Goal: Task Accomplishment & Management: Manage account settings

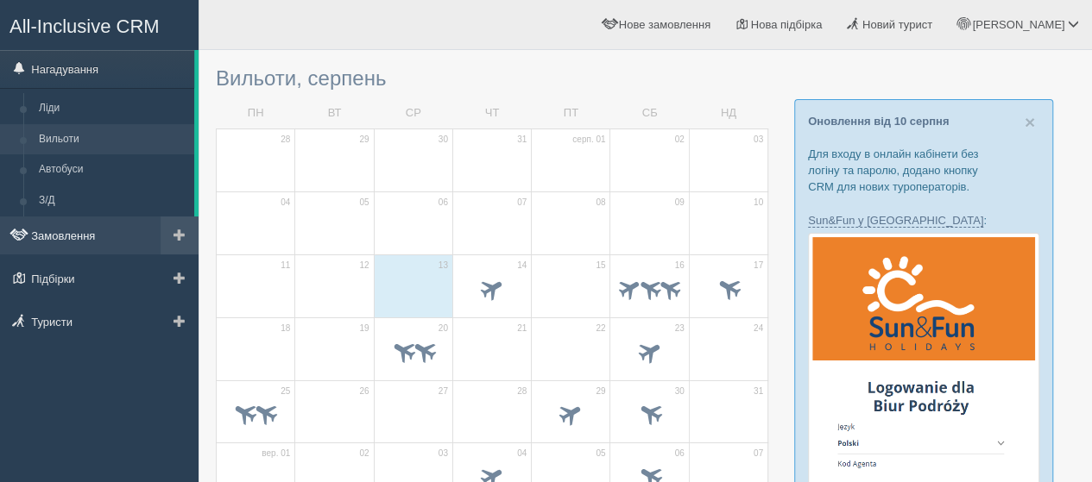
click at [71, 232] on link "Замовлення" at bounding box center [99, 236] width 198 height 38
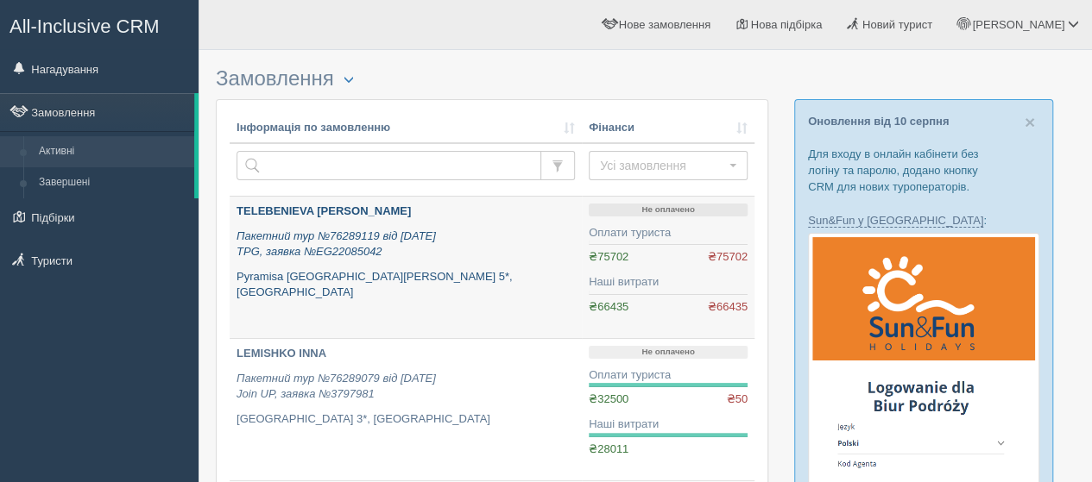
click at [323, 204] on p "TELEBENIEVA [PERSON_NAME]" at bounding box center [405, 212] width 338 height 16
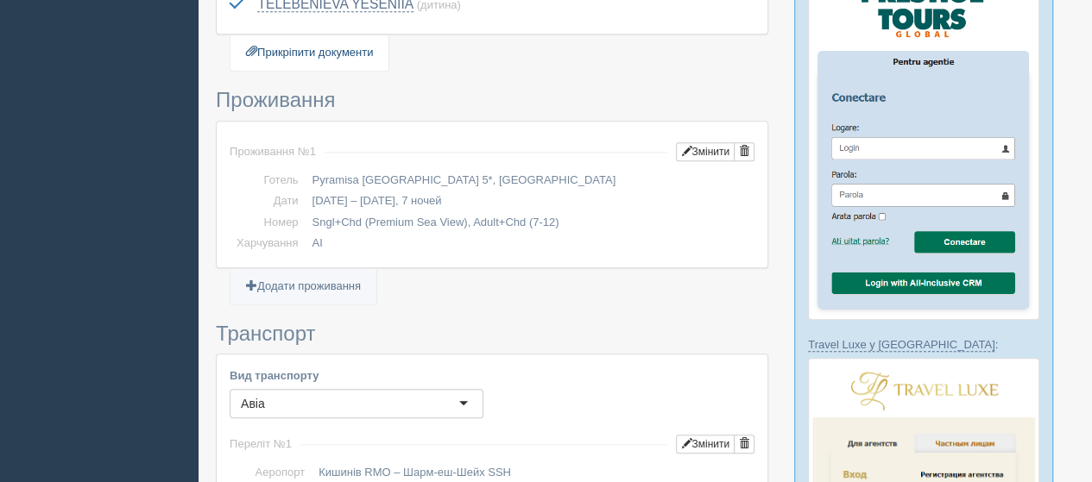
scroll to position [863, 0]
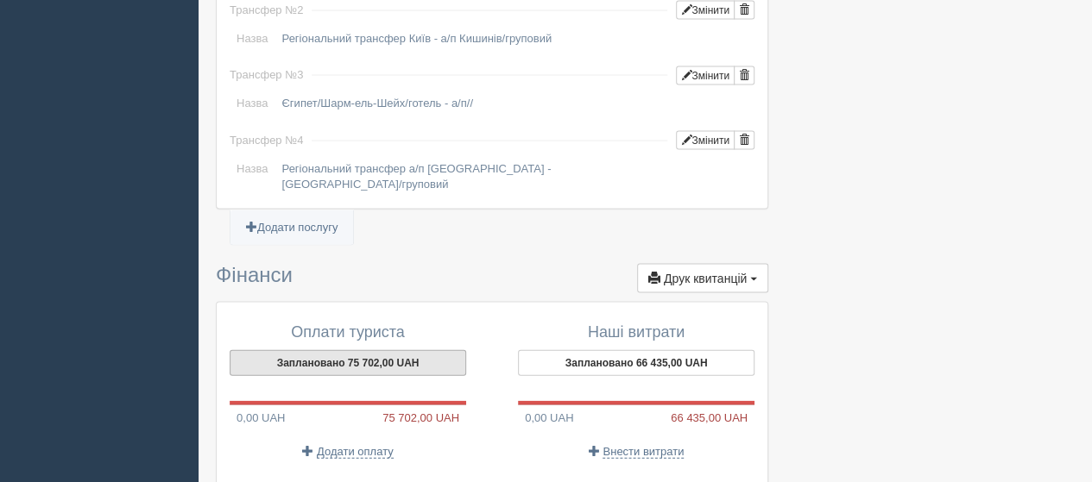
click at [375, 350] on button "Заплановано 75 702,00 UAH" at bounding box center [348, 363] width 236 height 26
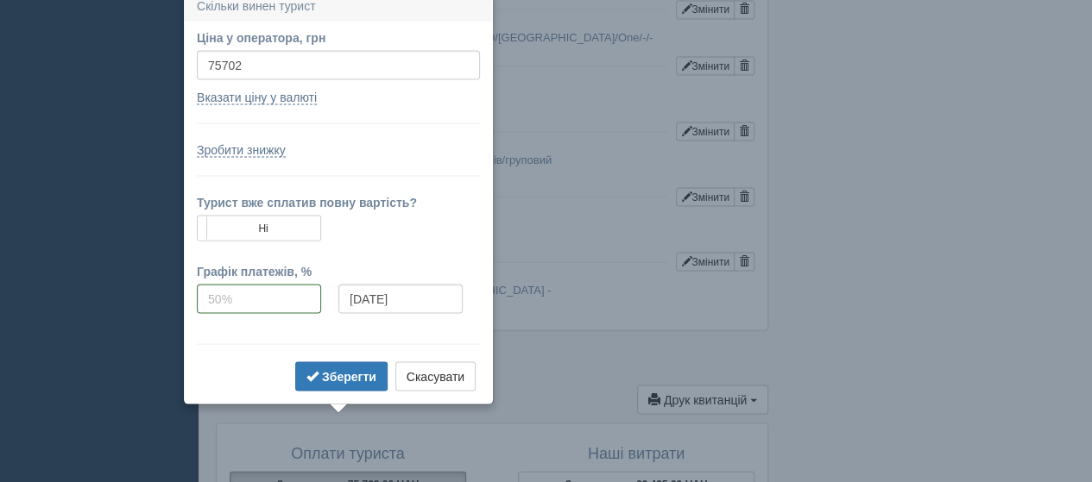
scroll to position [1597, 0]
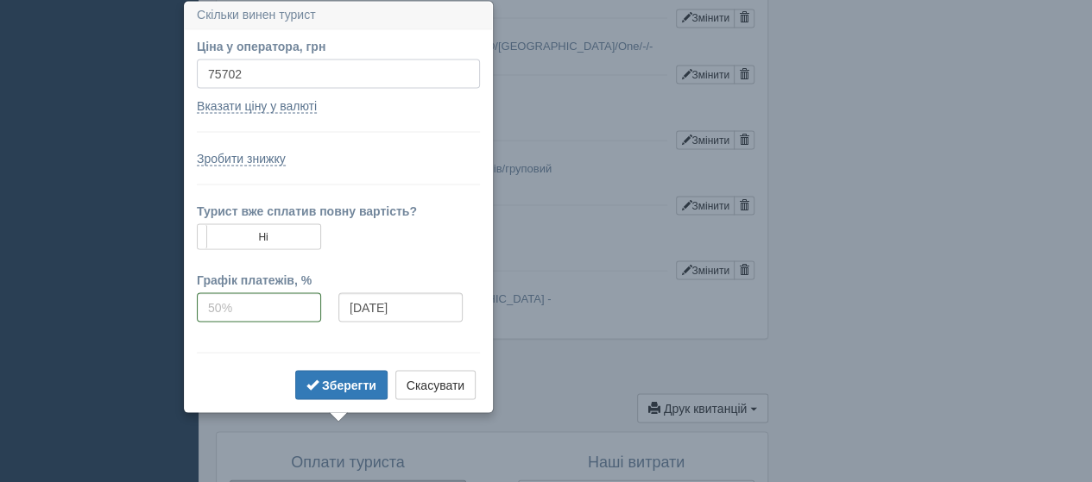
click at [254, 69] on input "75702" at bounding box center [338, 73] width 283 height 29
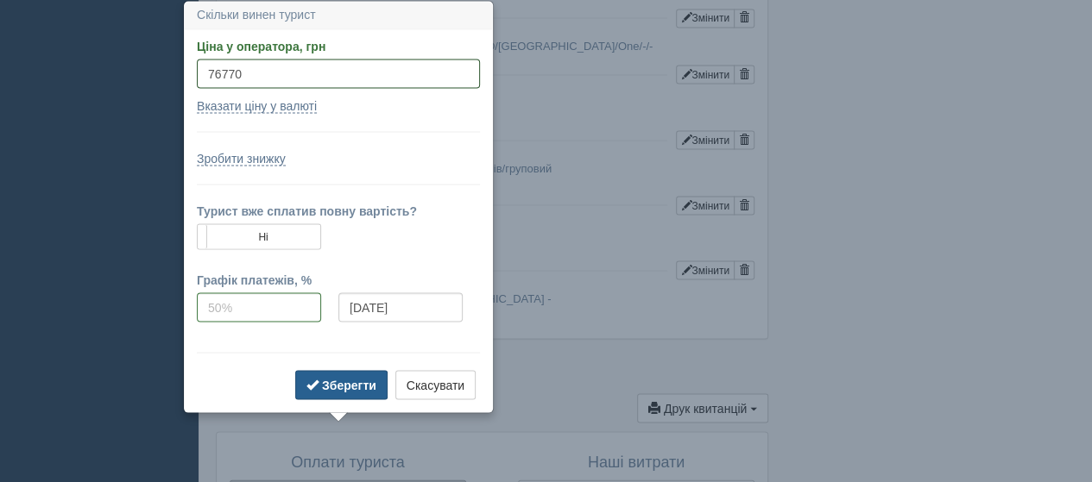
type input "76770"
click at [348, 378] on b "Зберегти" at bounding box center [349, 385] width 54 height 14
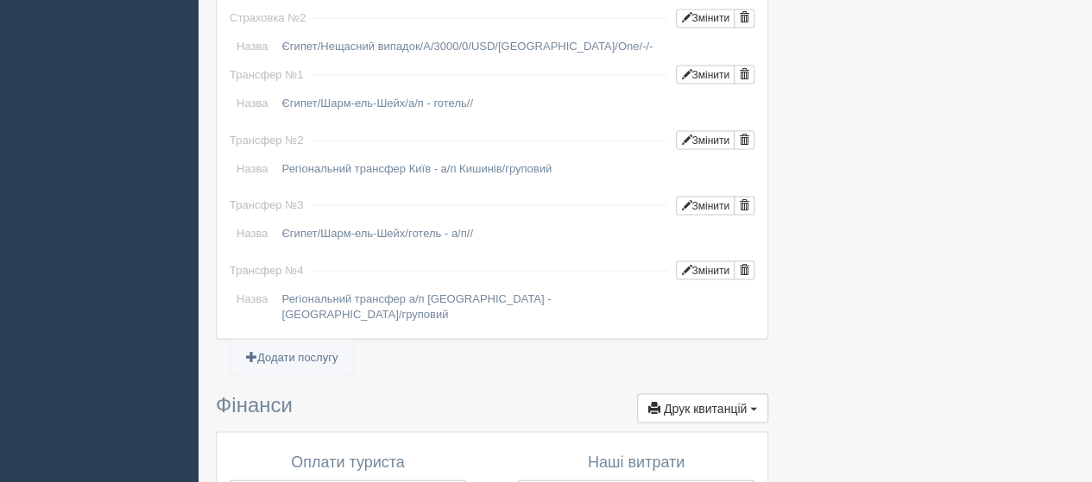
scroll to position [1769, 0]
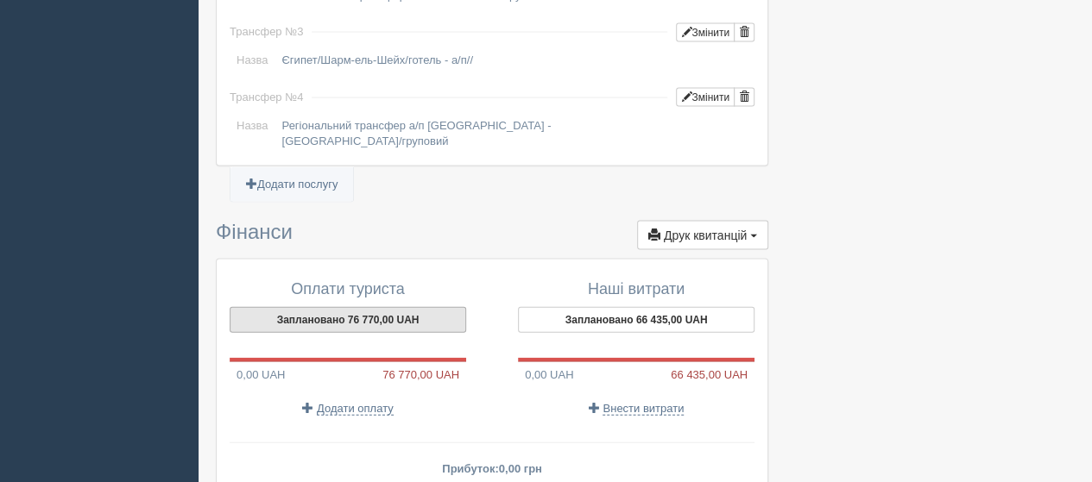
click at [338, 307] on button "Заплановано 76 770,00 UAH" at bounding box center [348, 320] width 236 height 26
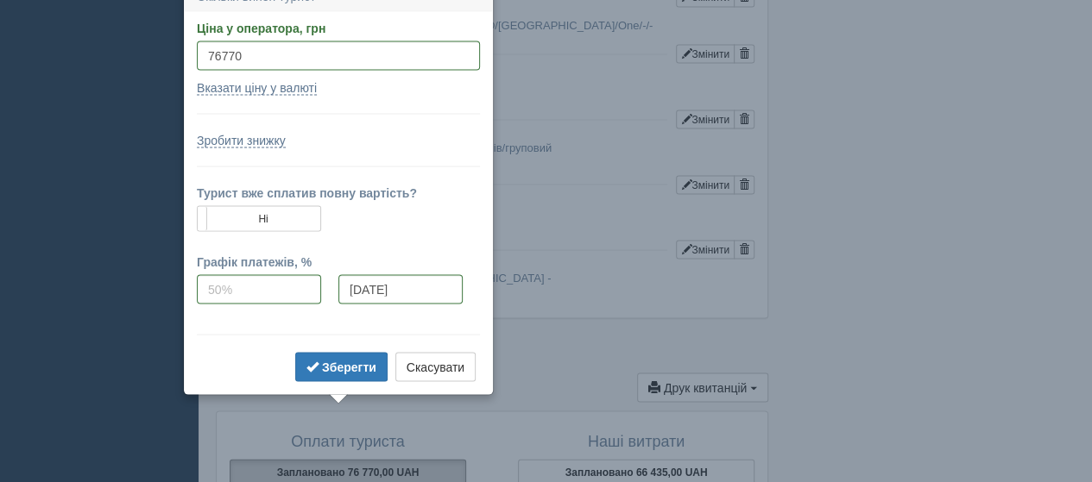
scroll to position [1599, 0]
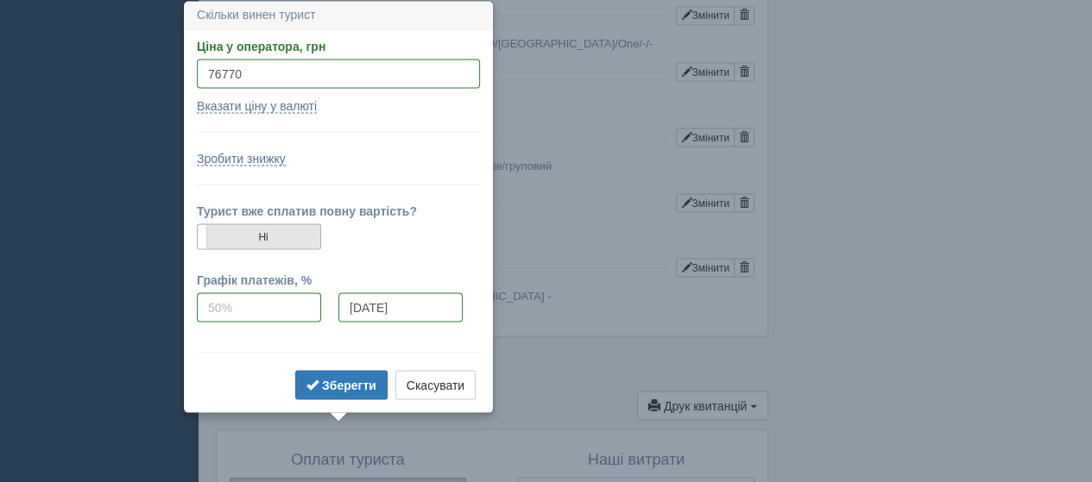
click at [280, 233] on label "Ні" at bounding box center [259, 236] width 123 height 24
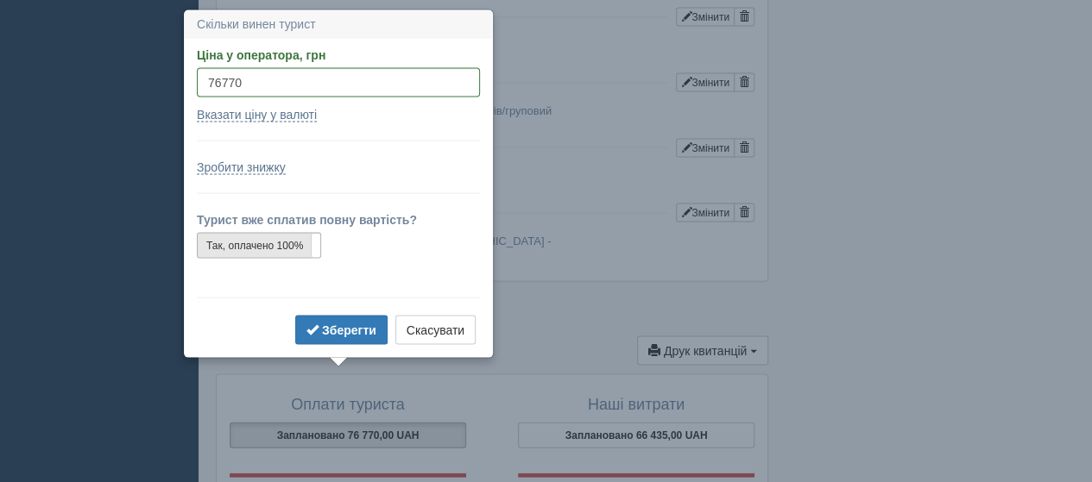
scroll to position [1663, 0]
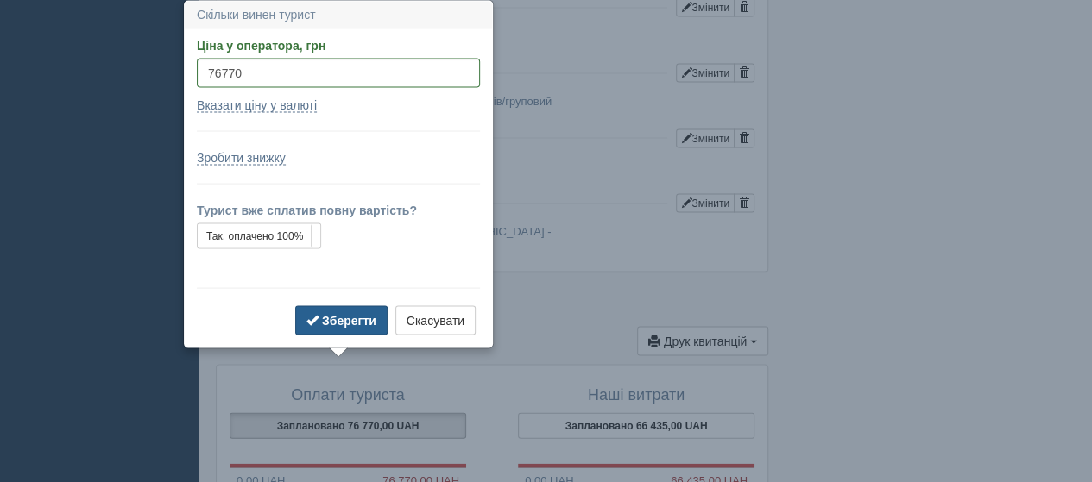
click at [330, 316] on b "Зберегти" at bounding box center [349, 321] width 54 height 14
